Goal: Transaction & Acquisition: Purchase product/service

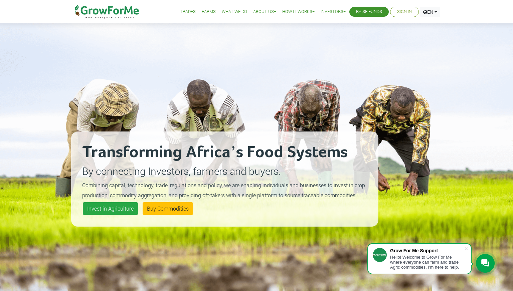
click at [360, 10] on link "Raise Funds" at bounding box center [369, 11] width 26 height 7
click at [119, 207] on link "Invest in Agriculture" at bounding box center [110, 208] width 55 height 13
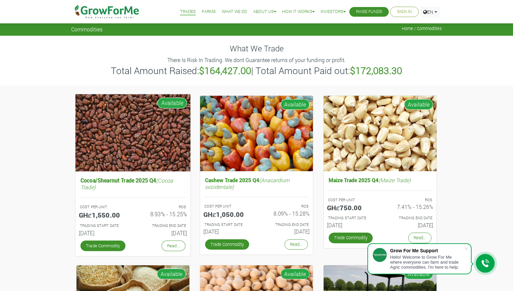
click at [130, 150] on img at bounding box center [132, 132] width 115 height 77
